Goal: Navigation & Orientation: Find specific page/section

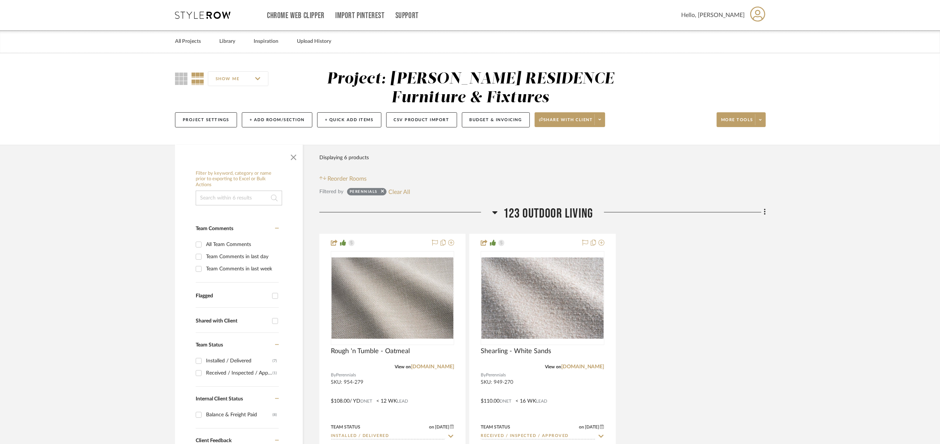
scroll to position [1050, 0]
click at [184, 48] on div "All Projects" at bounding box center [188, 41] width 26 height 23
click at [192, 39] on link "All Projects" at bounding box center [188, 42] width 26 height 10
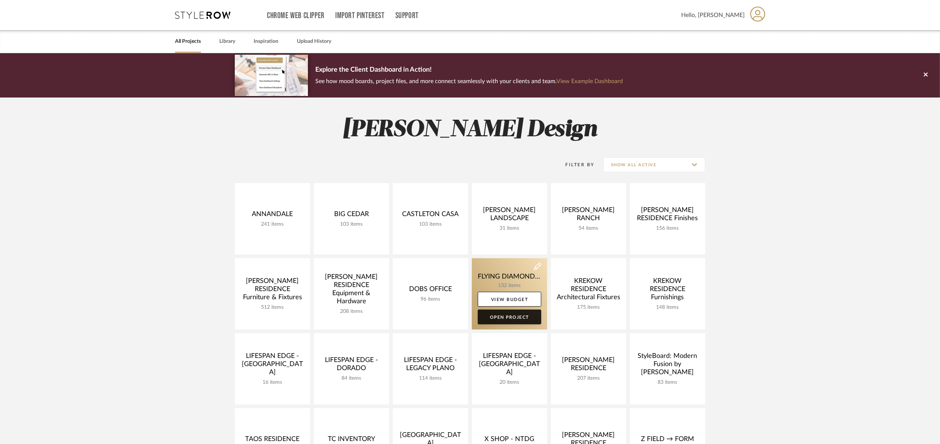
scroll to position [349, 0]
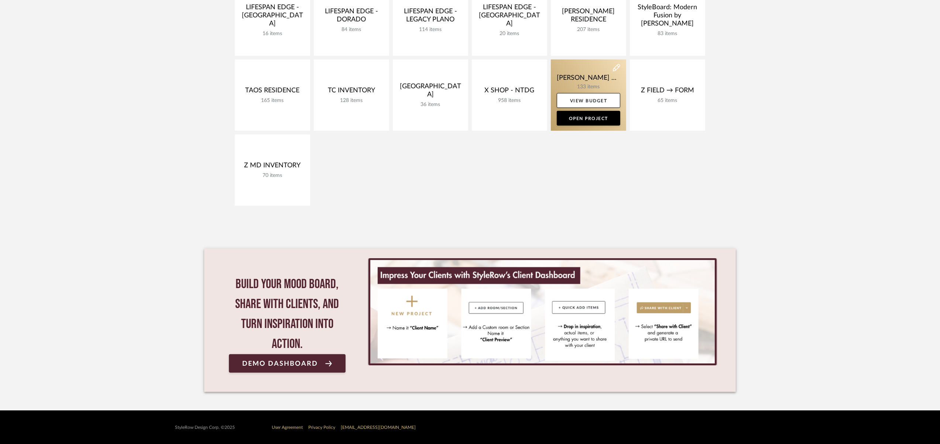
click at [575, 80] on link at bounding box center [588, 94] width 75 height 71
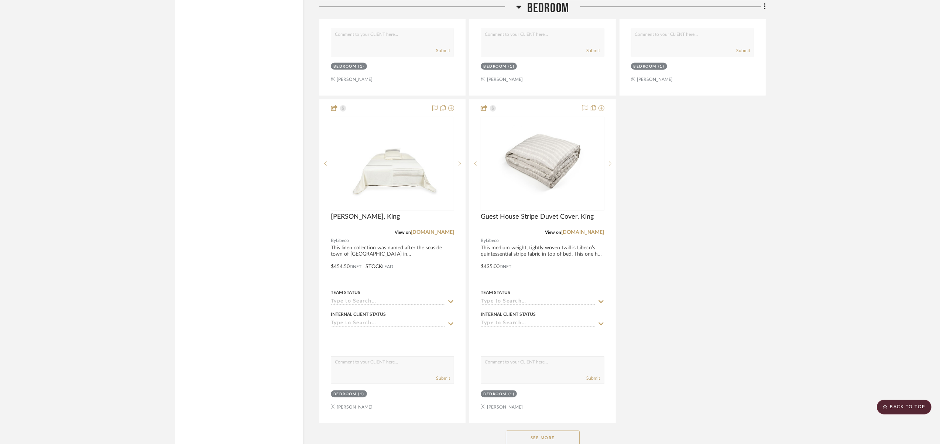
scroll to position [5020, 0]
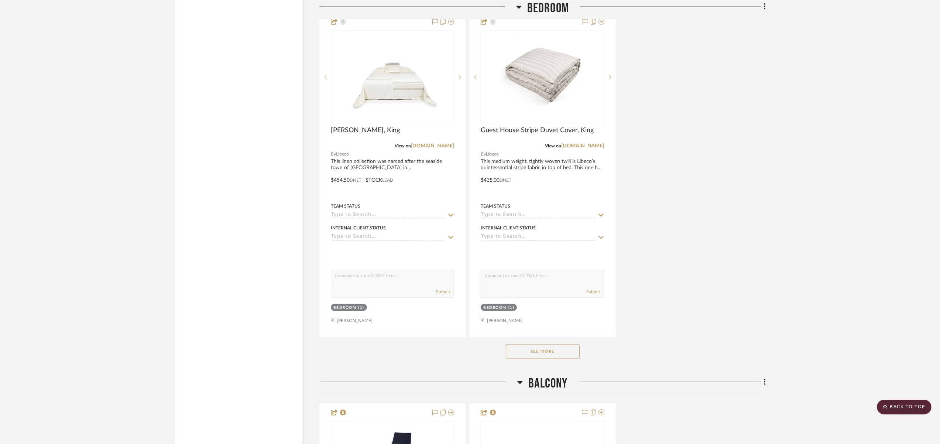
click at [529, 344] on button "See More" at bounding box center [543, 351] width 74 height 15
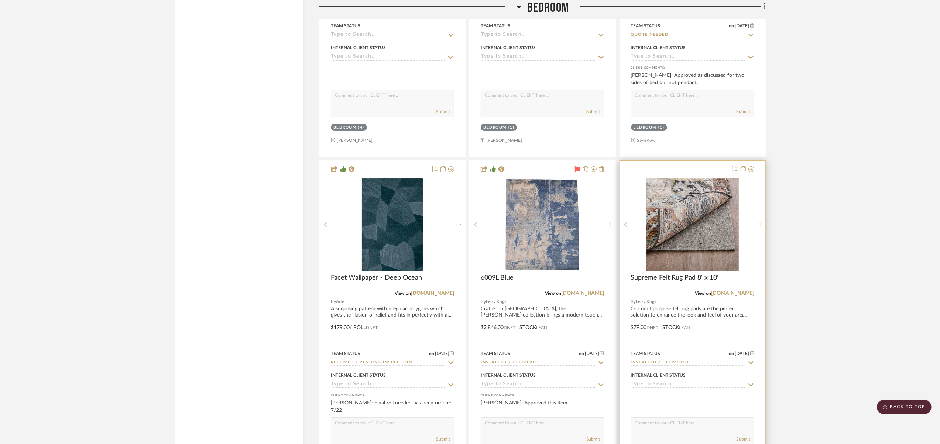
scroll to position [7204, 0]
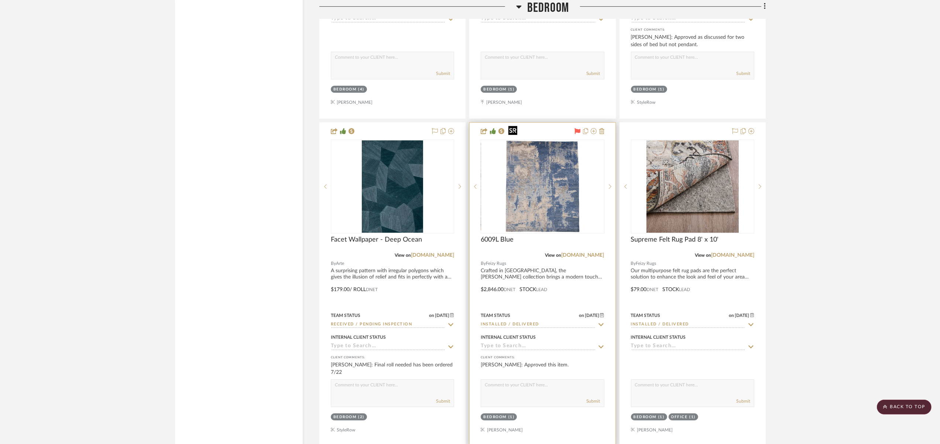
click at [574, 185] on img "0" at bounding box center [543, 186] width 74 height 92
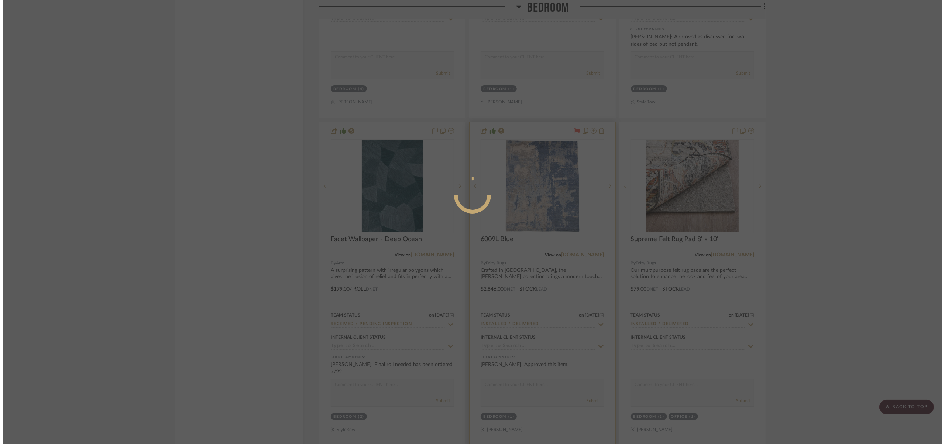
scroll to position [0, 0]
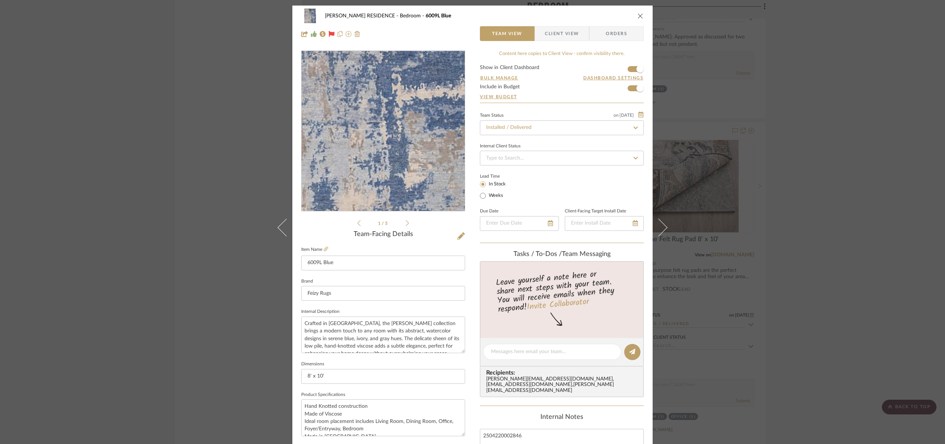
click at [395, 131] on img "0" at bounding box center [383, 131] width 128 height 160
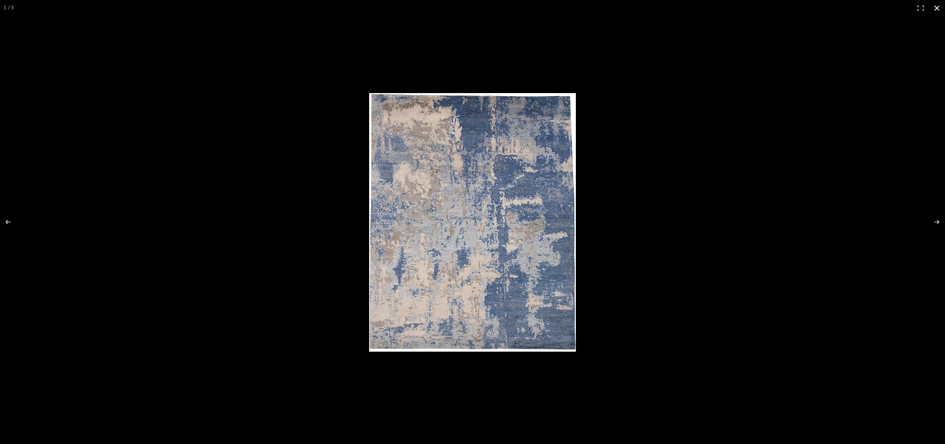
click at [938, 7] on button at bounding box center [937, 8] width 16 height 16
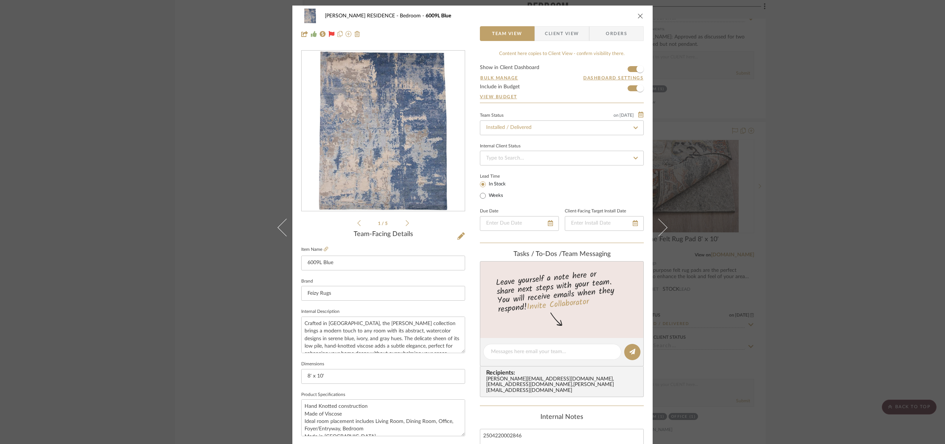
click at [638, 14] on icon "close" at bounding box center [641, 16] width 6 height 6
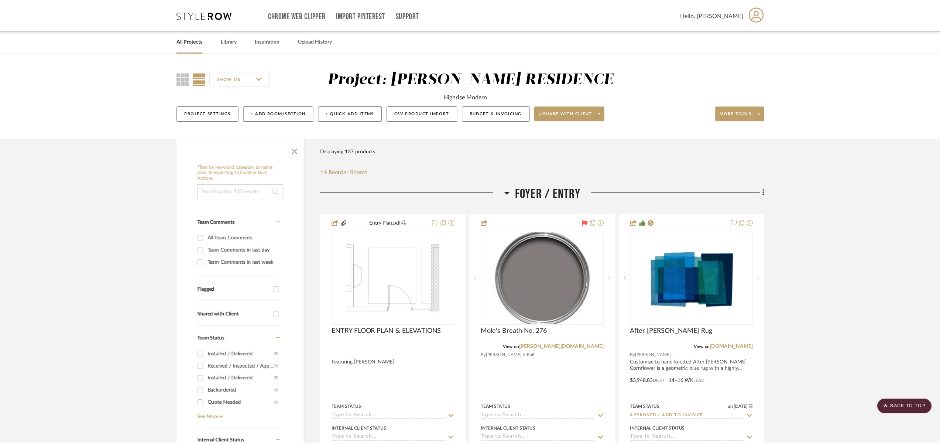
scroll to position [7204, 0]
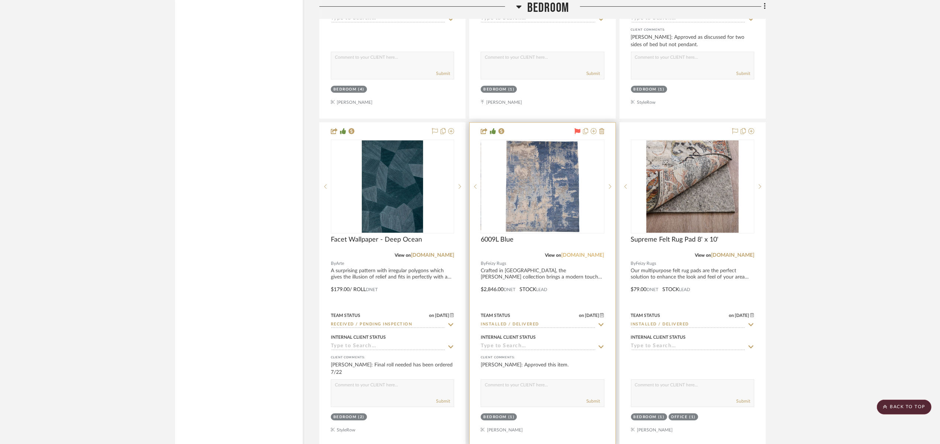
click at [604, 253] on link "[DOMAIN_NAME]" at bounding box center [582, 255] width 43 height 5
